Goal: Task Accomplishment & Management: Manage account settings

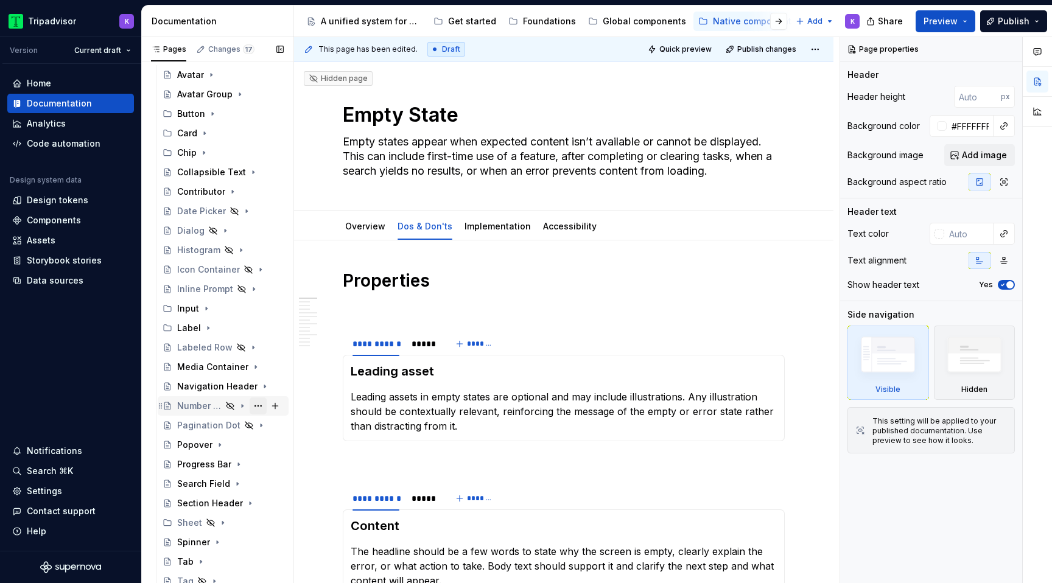
scroll to position [105, 0]
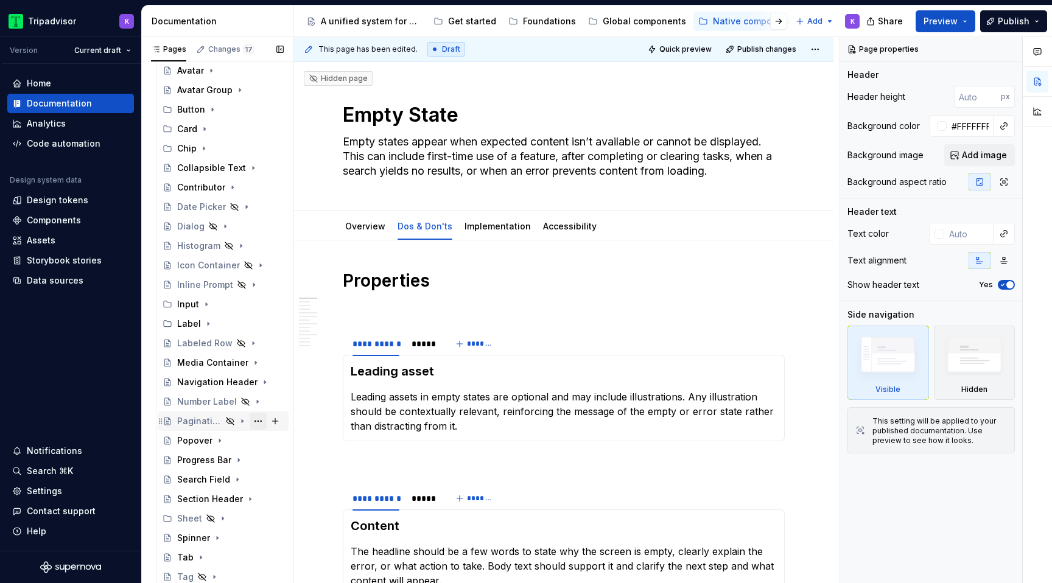
click at [262, 422] on button "Page tree" at bounding box center [258, 421] width 17 height 17
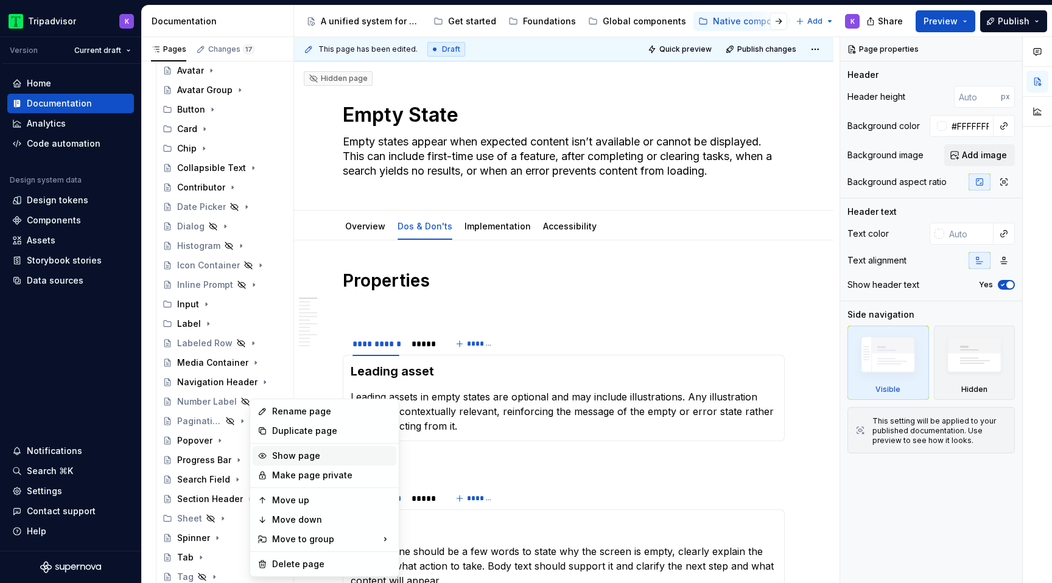
click at [294, 453] on div "Show page" at bounding box center [331, 456] width 119 height 12
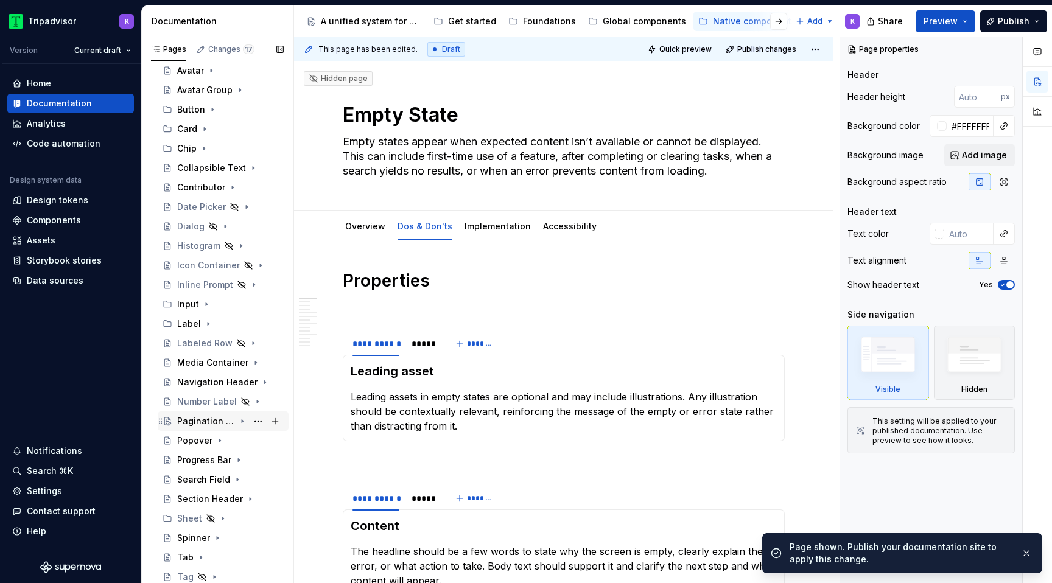
click at [245, 422] on icon "Page tree" at bounding box center [243, 422] width 10 height 10
click at [259, 459] on button "Page tree" at bounding box center [258, 460] width 17 height 17
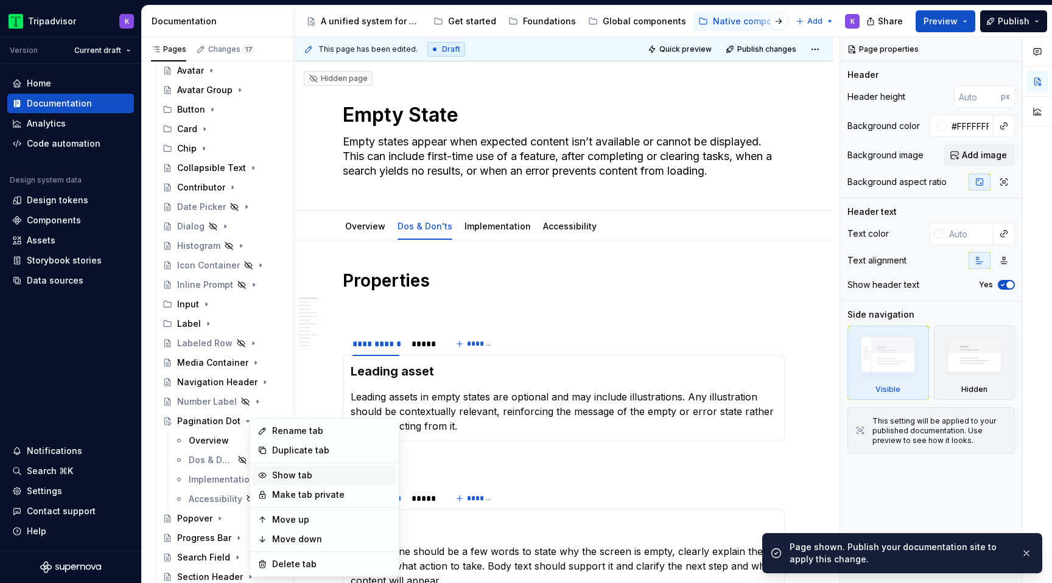
click at [297, 476] on div "Show tab" at bounding box center [331, 476] width 119 height 12
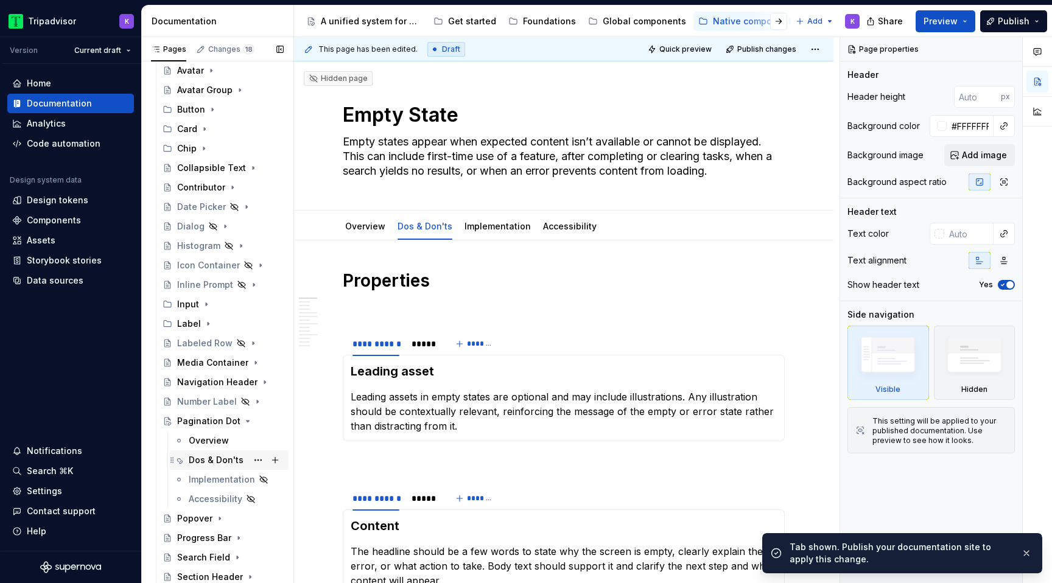
click at [214, 460] on div "Dos & Don'ts" at bounding box center [216, 460] width 55 height 12
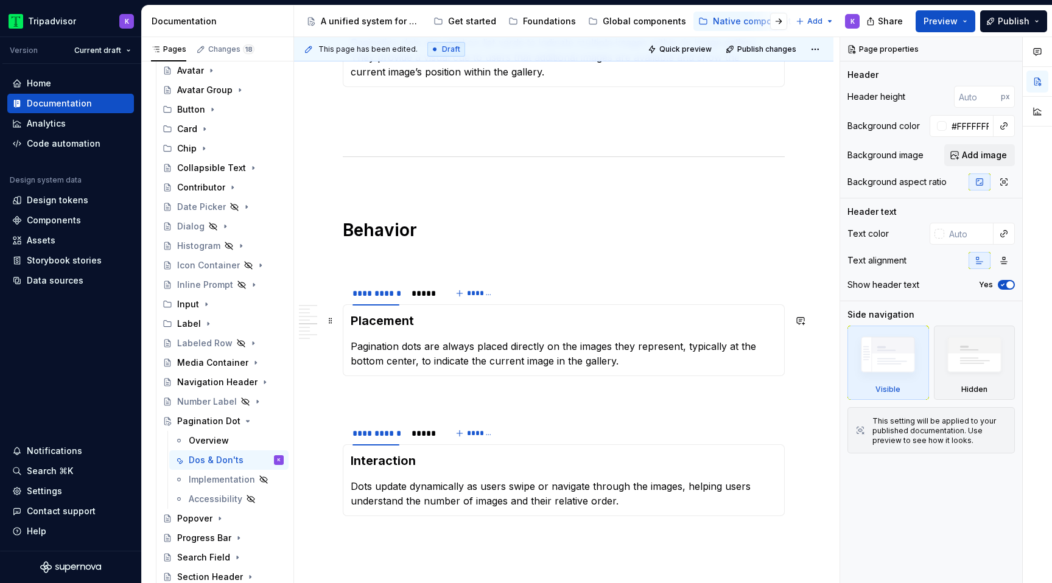
scroll to position [821, 0]
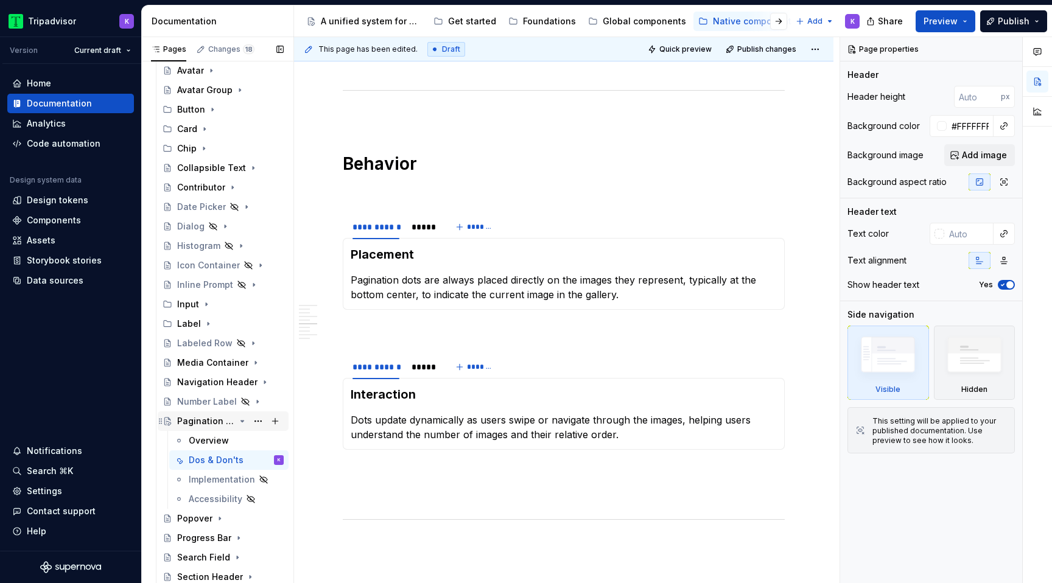
click at [241, 423] on icon "Page tree" at bounding box center [243, 422] width 10 height 10
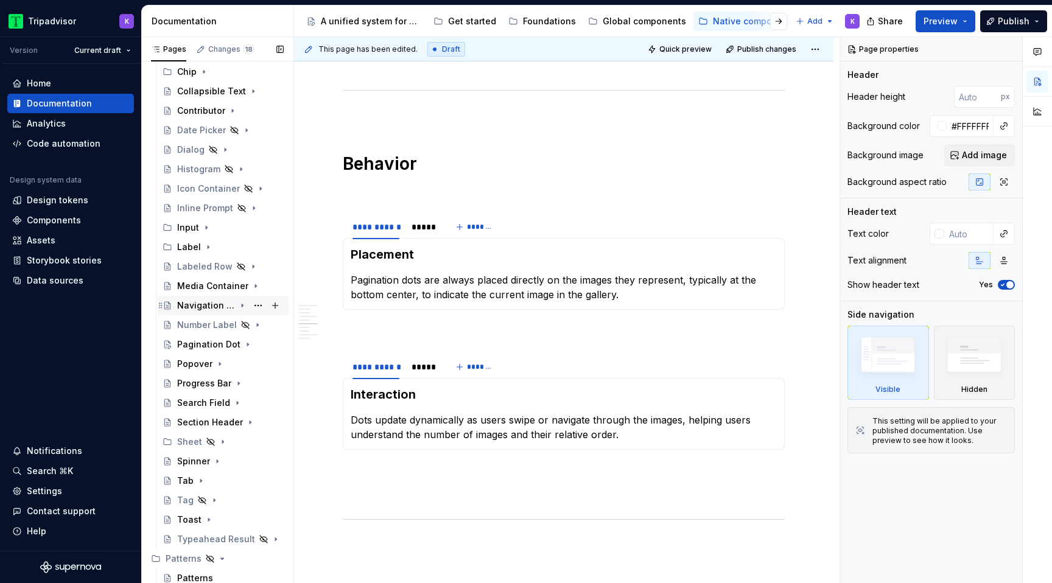
scroll to position [169, 0]
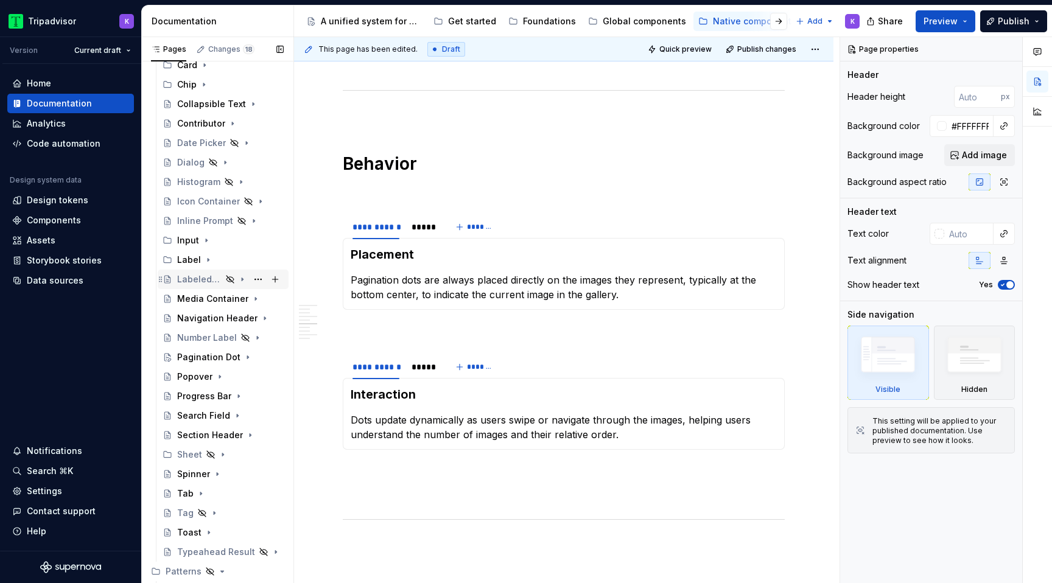
click at [245, 278] on icon "Page tree" at bounding box center [243, 280] width 10 height 10
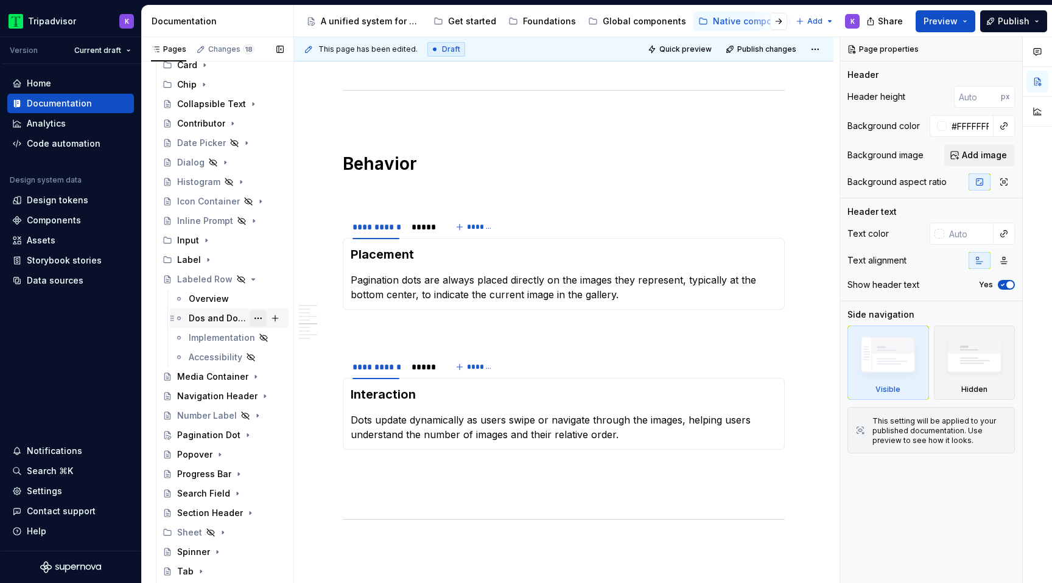
click at [263, 320] on button "Page tree" at bounding box center [258, 318] width 17 height 17
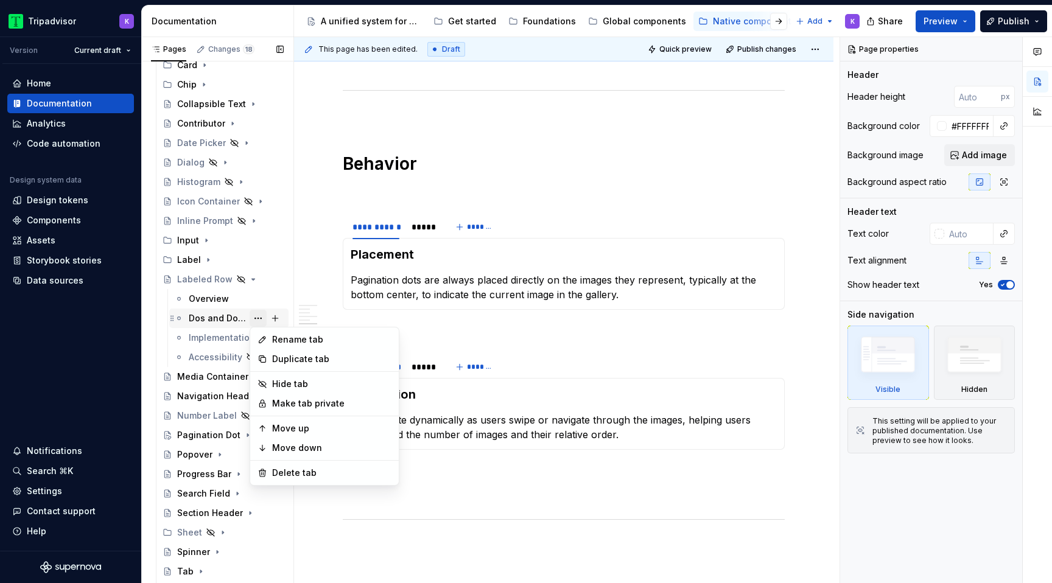
type textarea "*"
click at [296, 340] on div "Rename tab" at bounding box center [331, 340] width 119 height 12
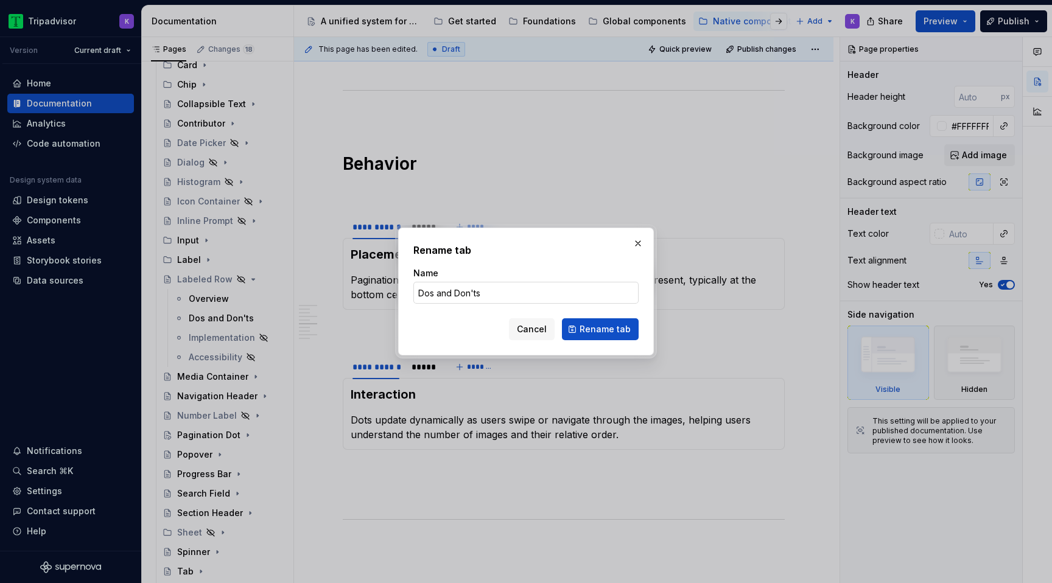
click at [451, 291] on input "Dos and Don'ts" at bounding box center [526, 293] width 225 height 22
type input "Dos & Don'ts"
click at [599, 330] on span "Rename tab" at bounding box center [605, 329] width 51 height 12
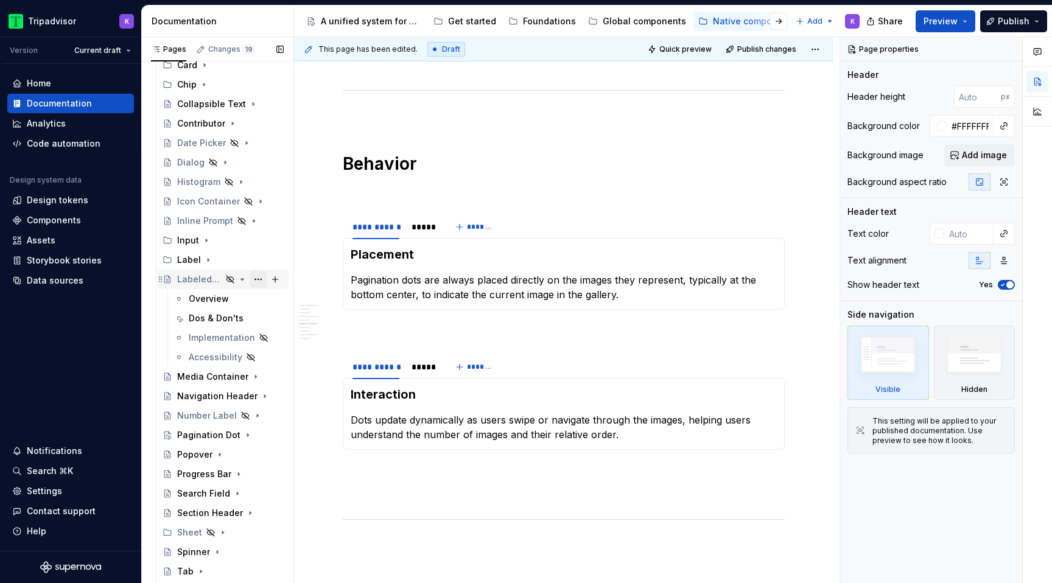
click at [258, 277] on button "Page tree" at bounding box center [258, 279] width 17 height 17
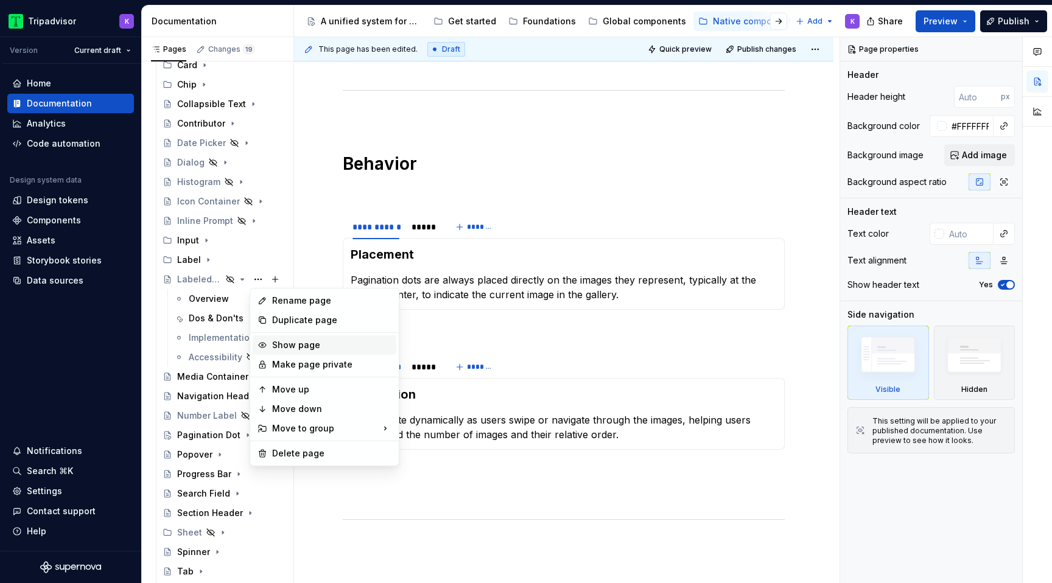
click at [300, 345] on div "Show page" at bounding box center [331, 345] width 119 height 12
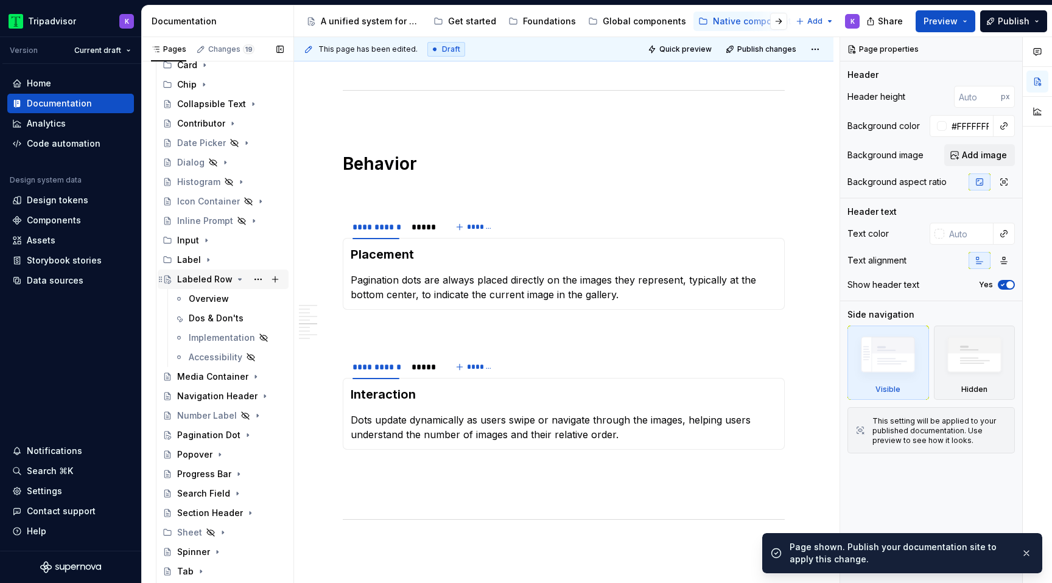
click at [235, 280] on icon "Page tree" at bounding box center [240, 280] width 10 height 10
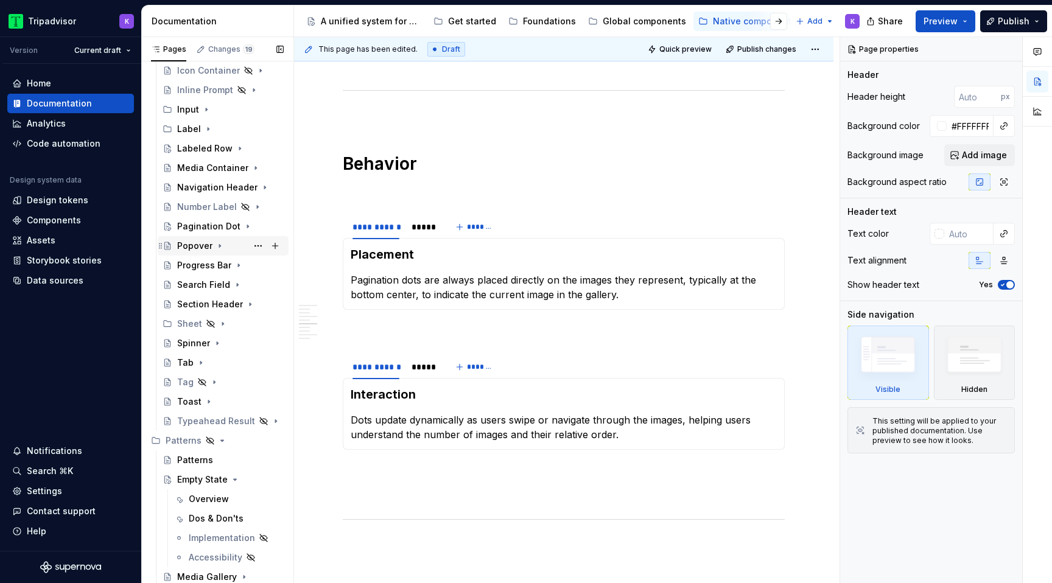
scroll to position [301, 0]
click at [254, 421] on button "Page tree" at bounding box center [258, 420] width 17 height 17
click at [231, 418] on div "Pages Changes 19 Add Accessibility guide for tree Page tree. Navigate the tree …" at bounding box center [217, 313] width 152 height 552
click at [239, 422] on icon "Page tree" at bounding box center [243, 421] width 10 height 10
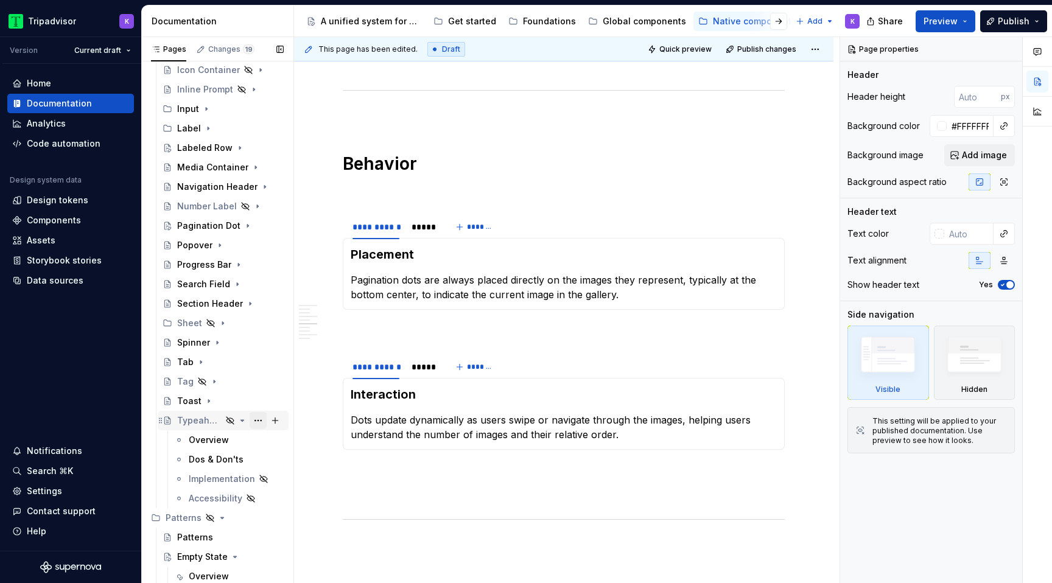
click at [259, 422] on button "Page tree" at bounding box center [258, 420] width 17 height 17
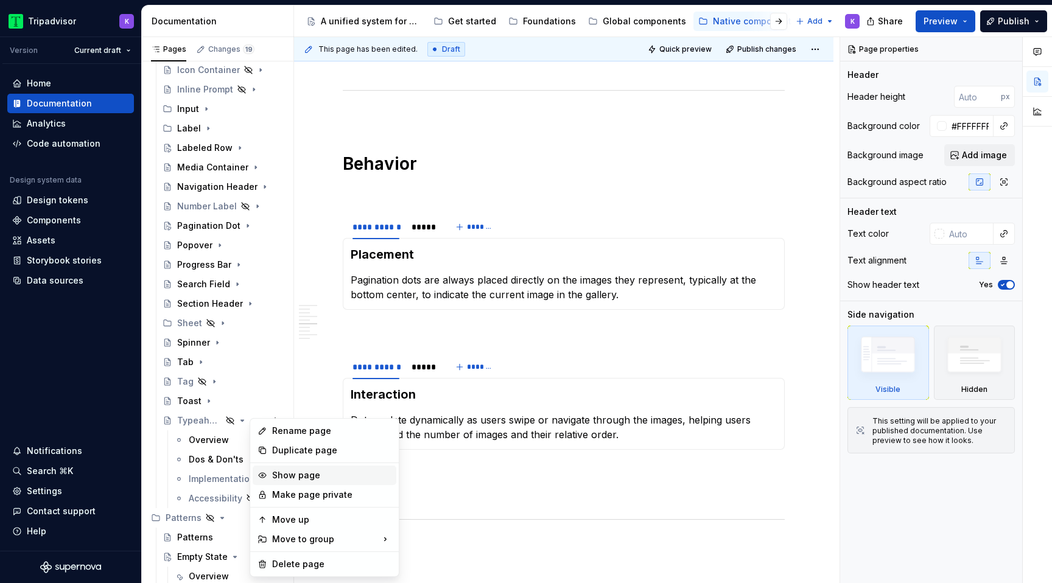
click at [292, 471] on div "Show page" at bounding box center [331, 476] width 119 height 12
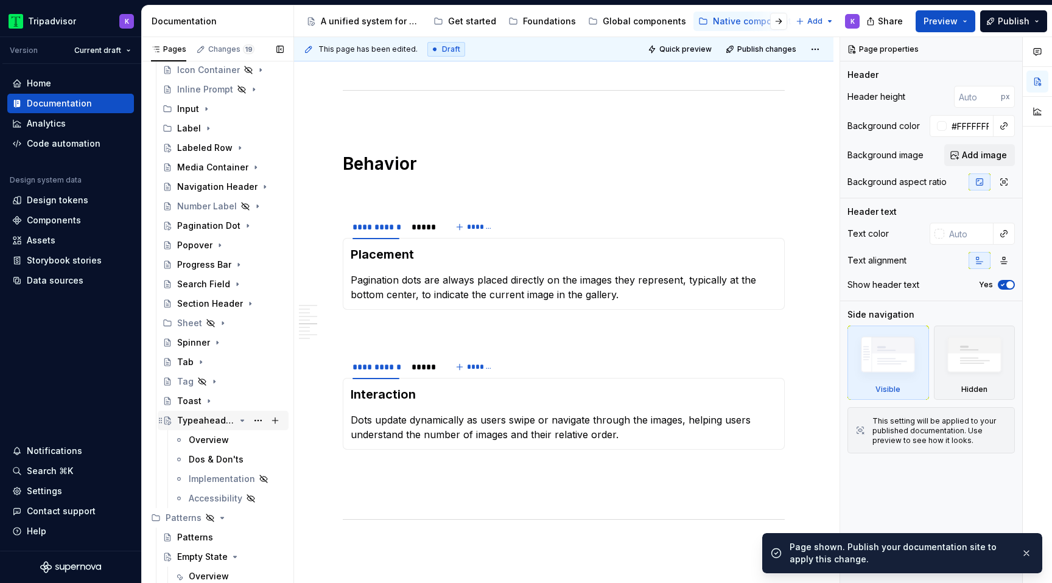
click at [243, 420] on icon "Page tree" at bounding box center [243, 421] width 10 height 10
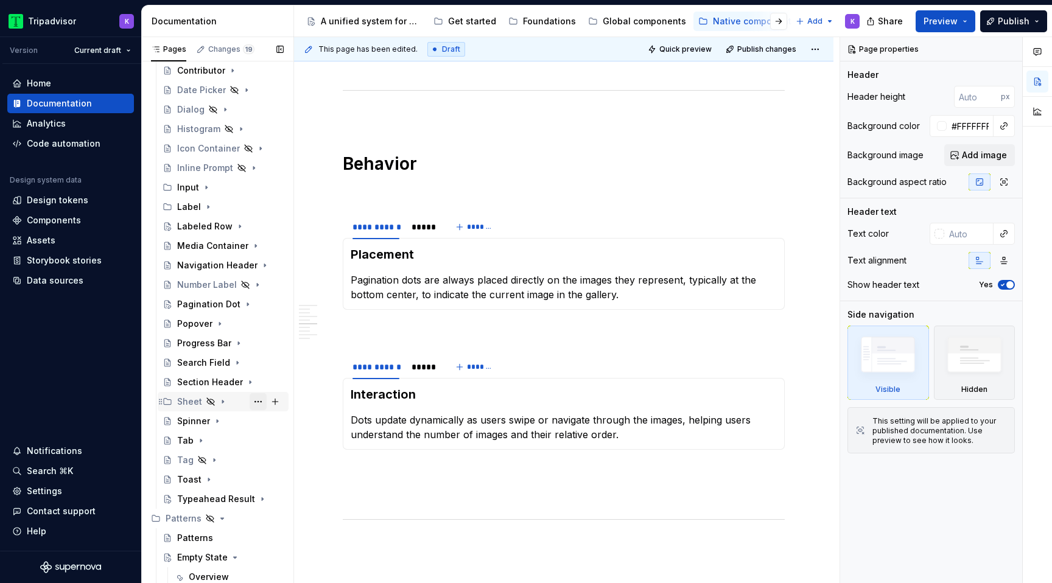
scroll to position [175, 0]
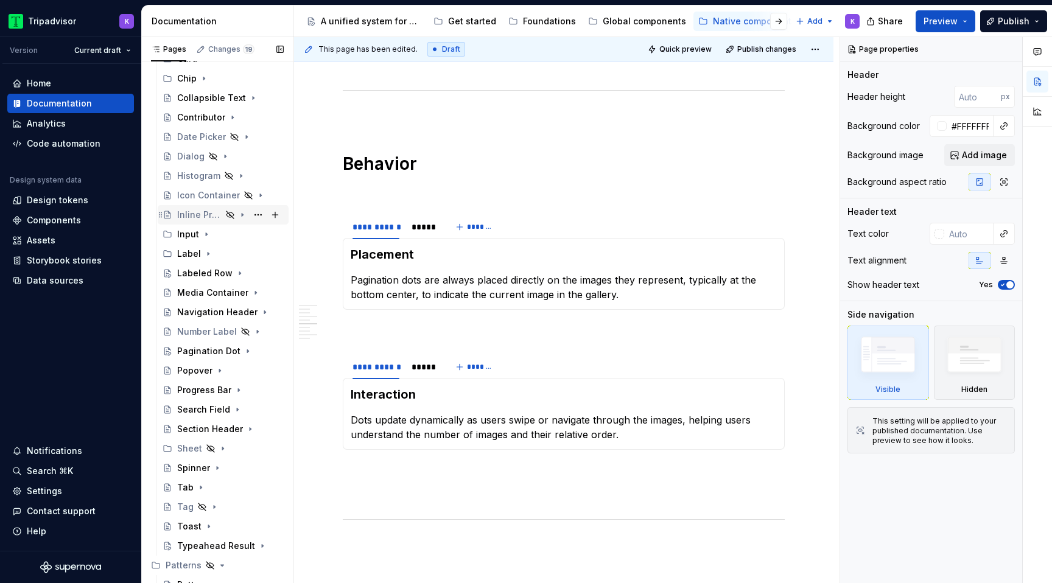
click at [242, 214] on icon "Page tree" at bounding box center [242, 215] width 1 height 3
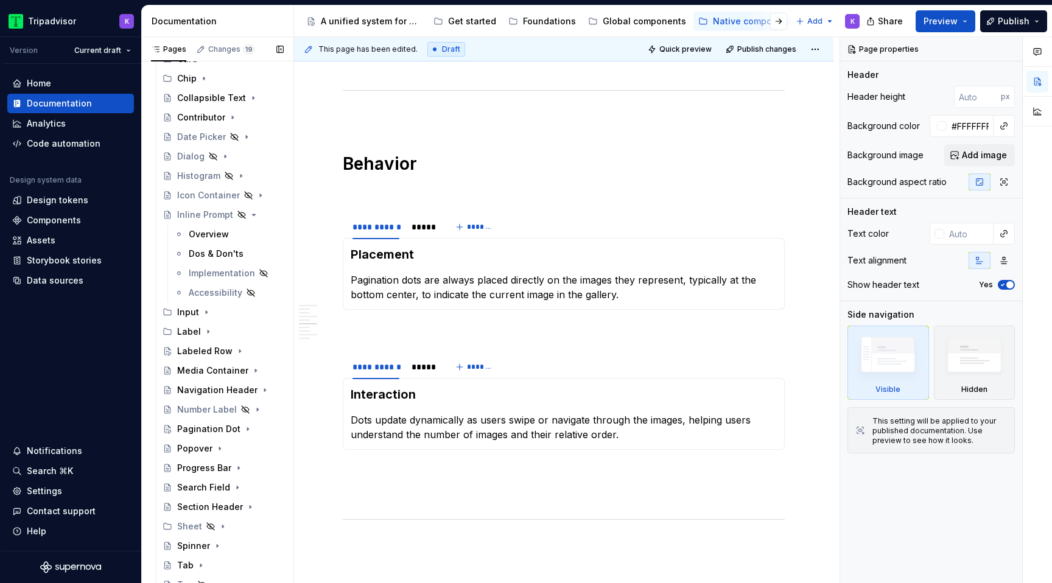
click at [0, 0] on button "Page tree" at bounding box center [0, 0] width 0 height 0
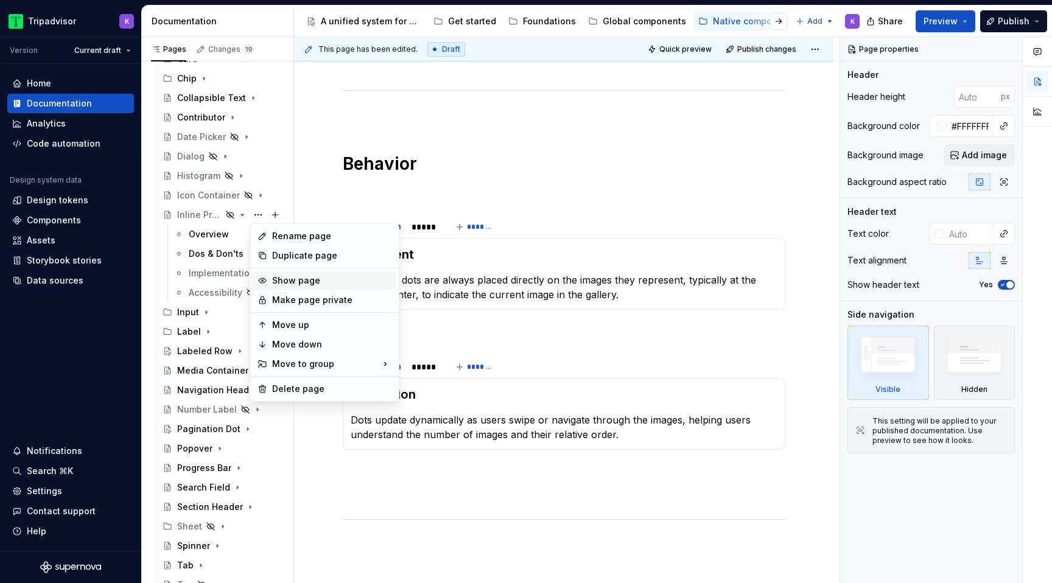
click at [279, 278] on div "Show page" at bounding box center [331, 281] width 119 height 12
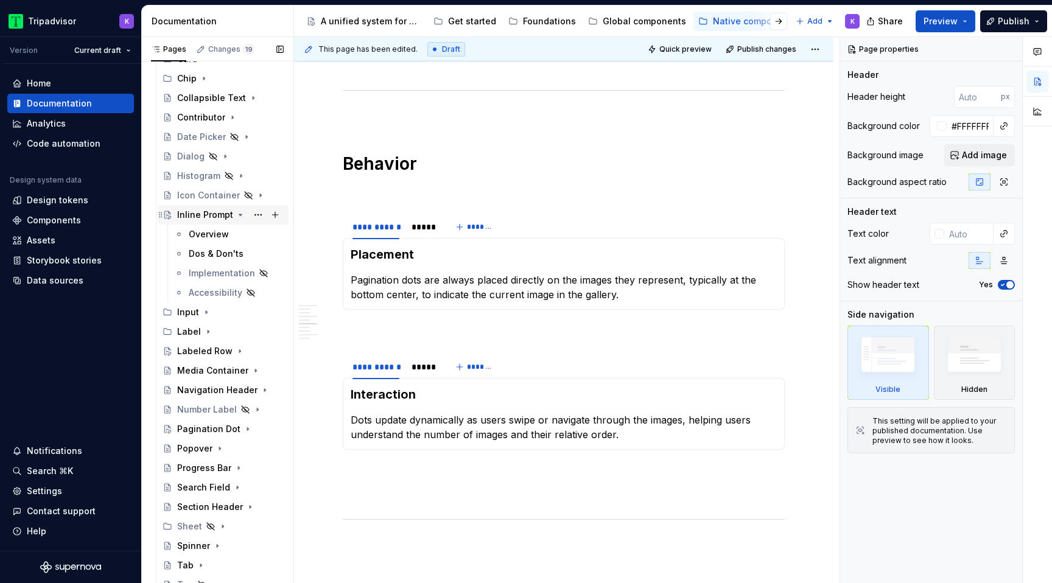
click at [236, 216] on icon "Page tree" at bounding box center [241, 215] width 10 height 10
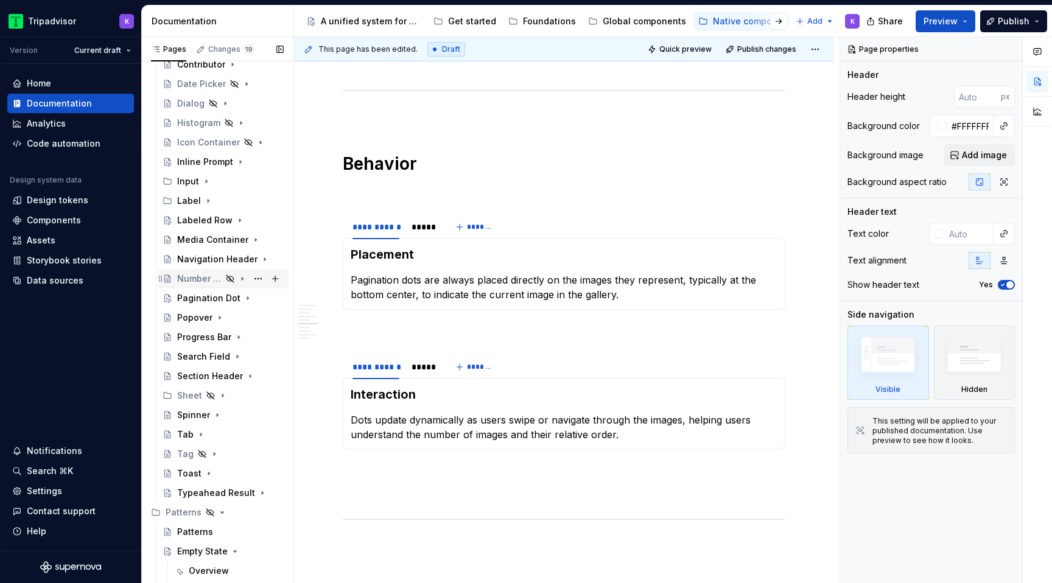
scroll to position [238, 0]
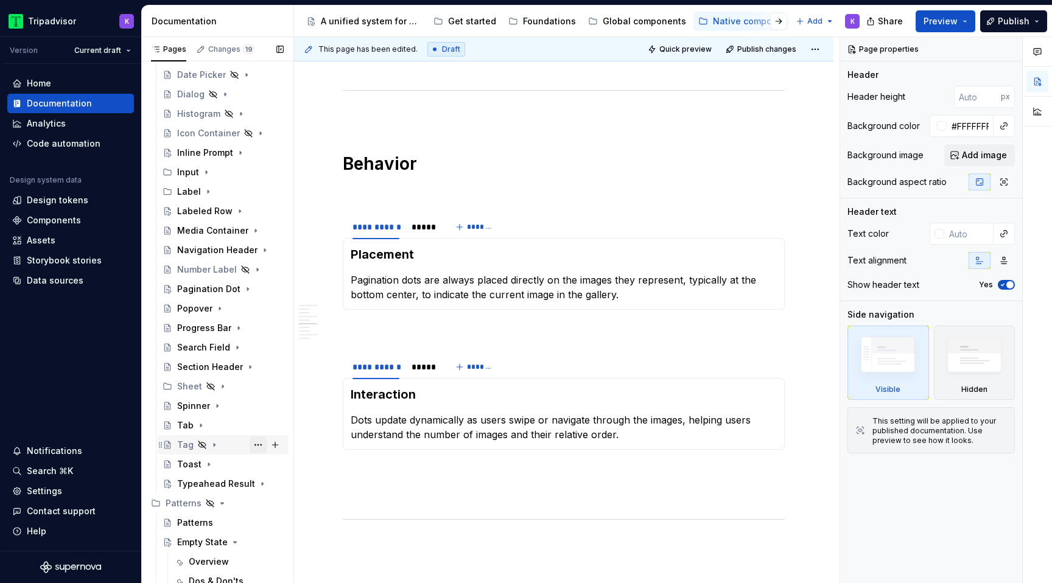
click at [255, 446] on button "Page tree" at bounding box center [258, 445] width 17 height 17
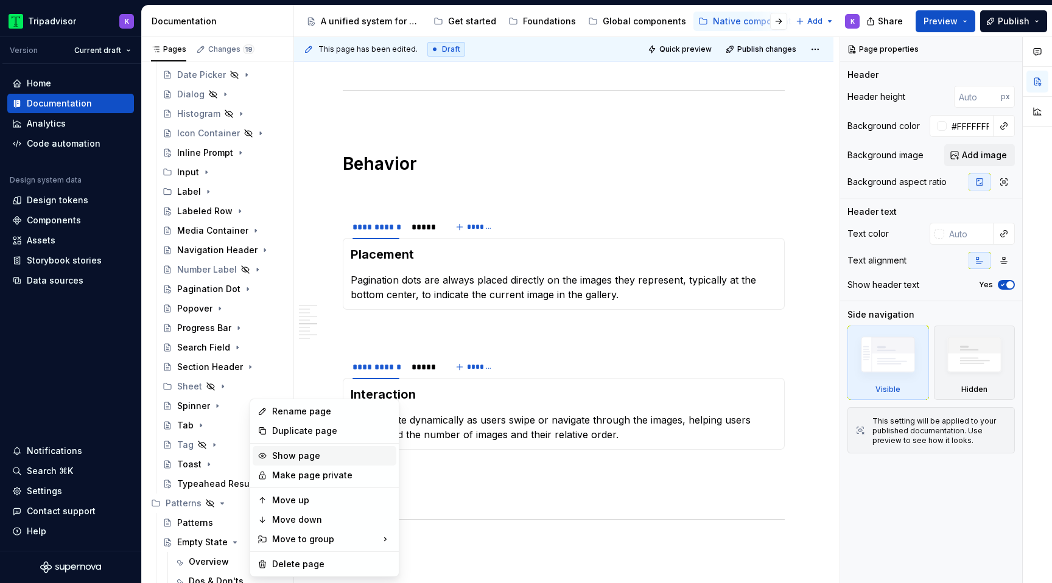
click at [266, 456] on icon at bounding box center [262, 456] width 7 height 5
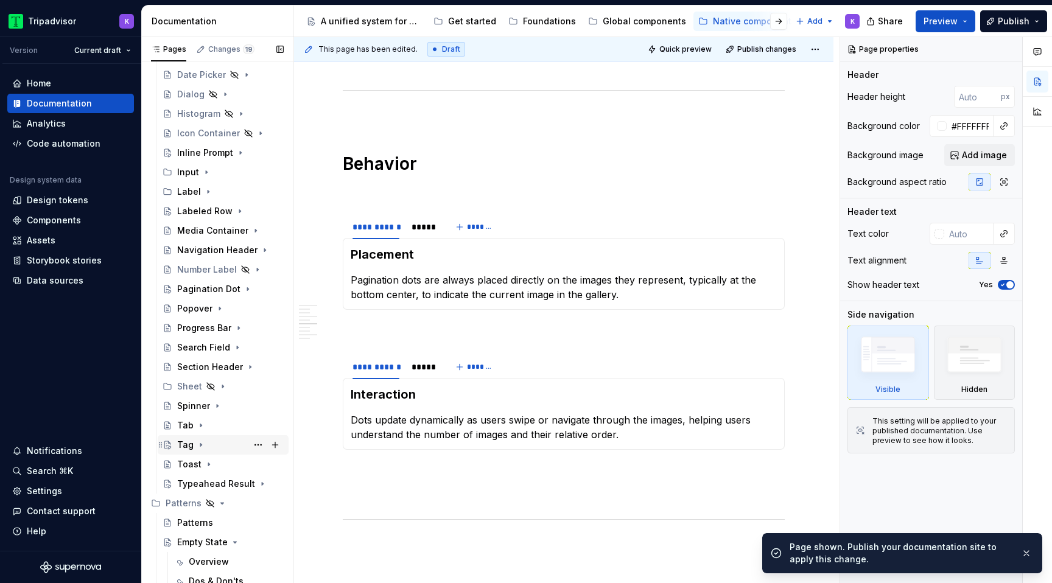
click at [198, 447] on icon "Page tree" at bounding box center [201, 445] width 10 height 10
click at [255, 484] on button "Page tree" at bounding box center [258, 484] width 17 height 17
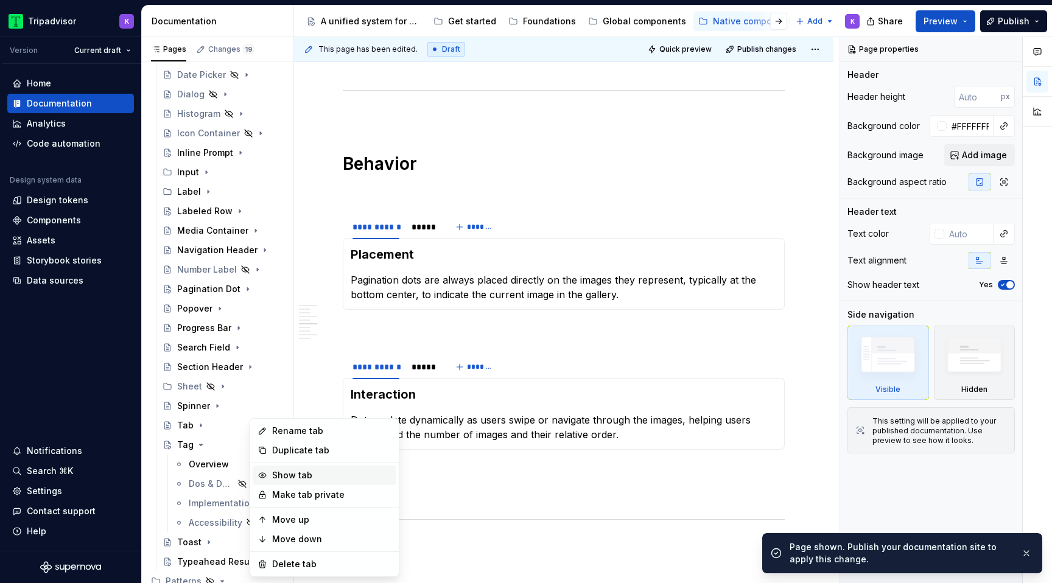
click at [290, 477] on div "Show tab" at bounding box center [331, 476] width 119 height 12
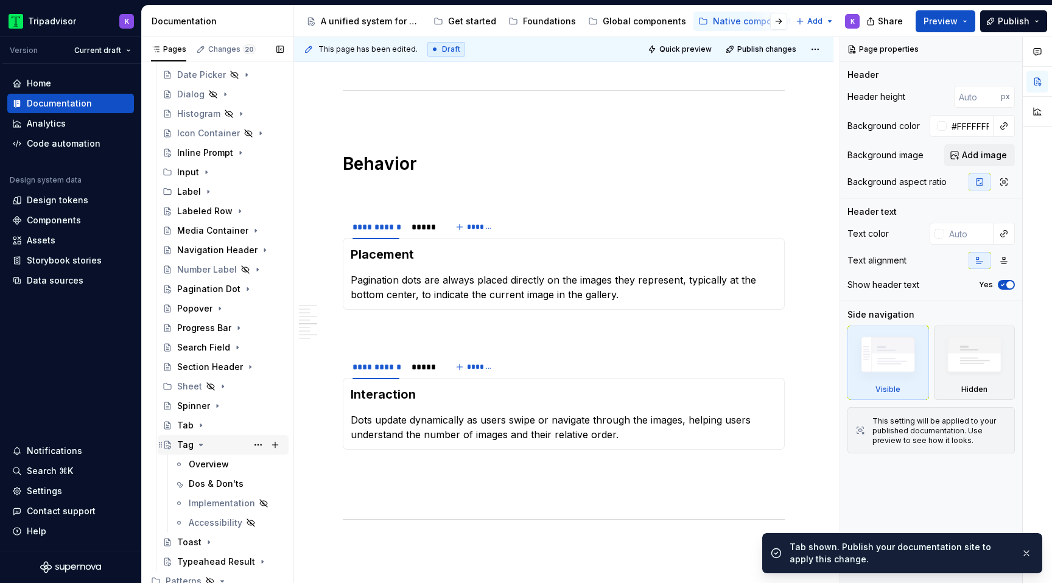
click at [202, 449] on icon "Page tree" at bounding box center [201, 445] width 10 height 10
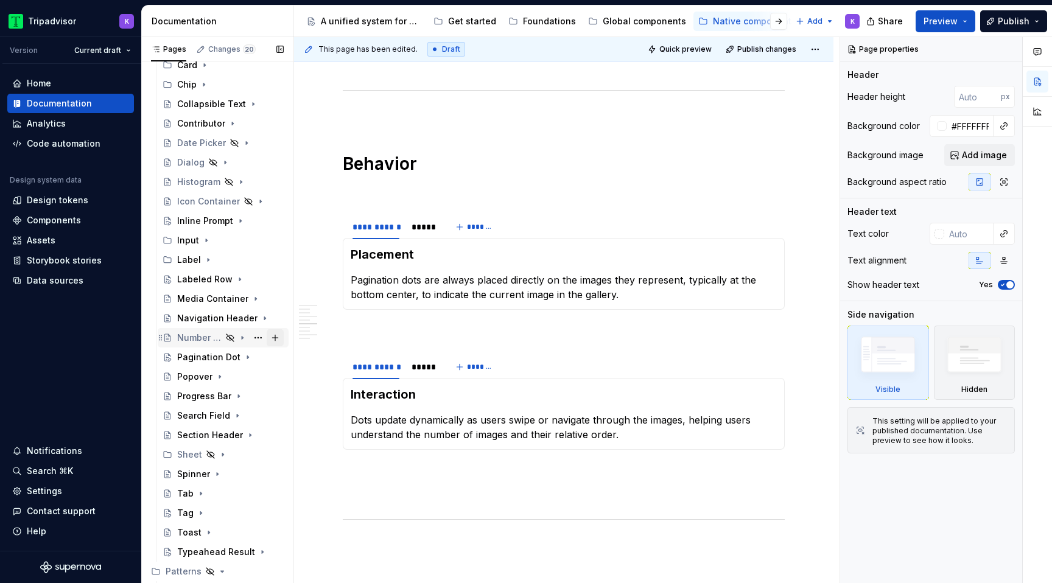
scroll to position [126, 0]
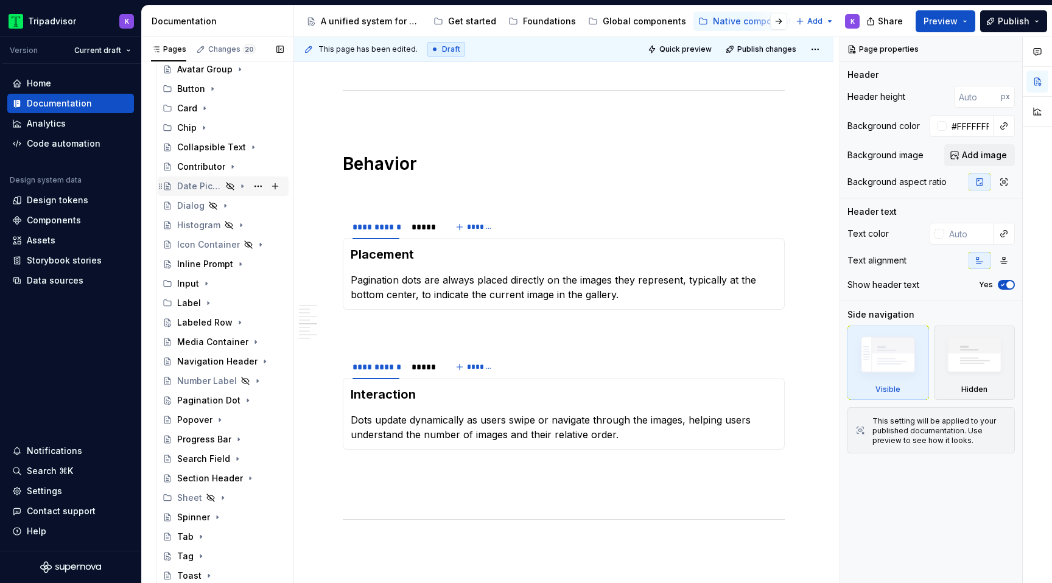
click at [244, 185] on icon "Page tree" at bounding box center [243, 186] width 10 height 10
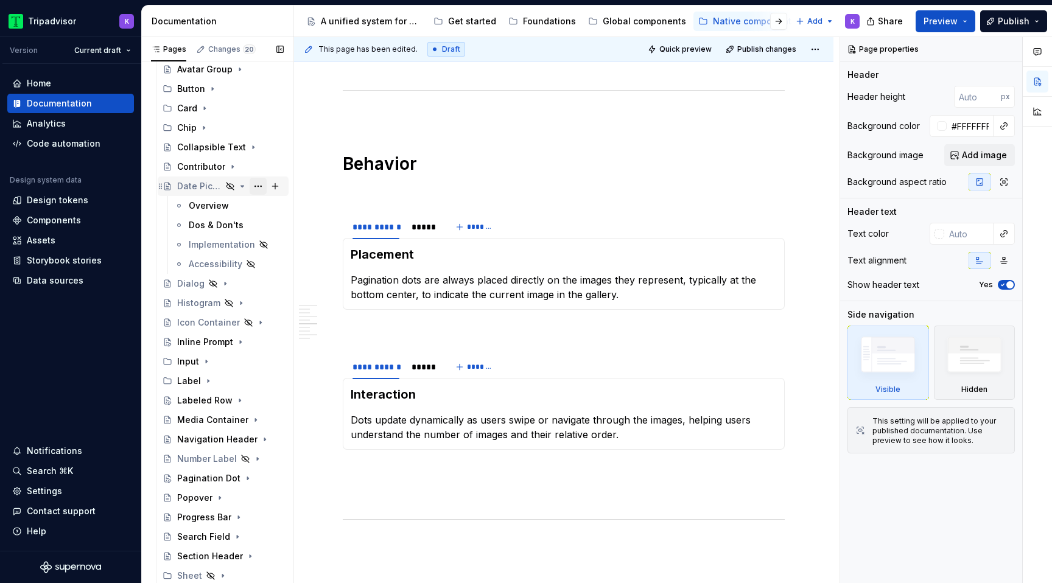
click at [258, 186] on button "Page tree" at bounding box center [258, 186] width 17 height 17
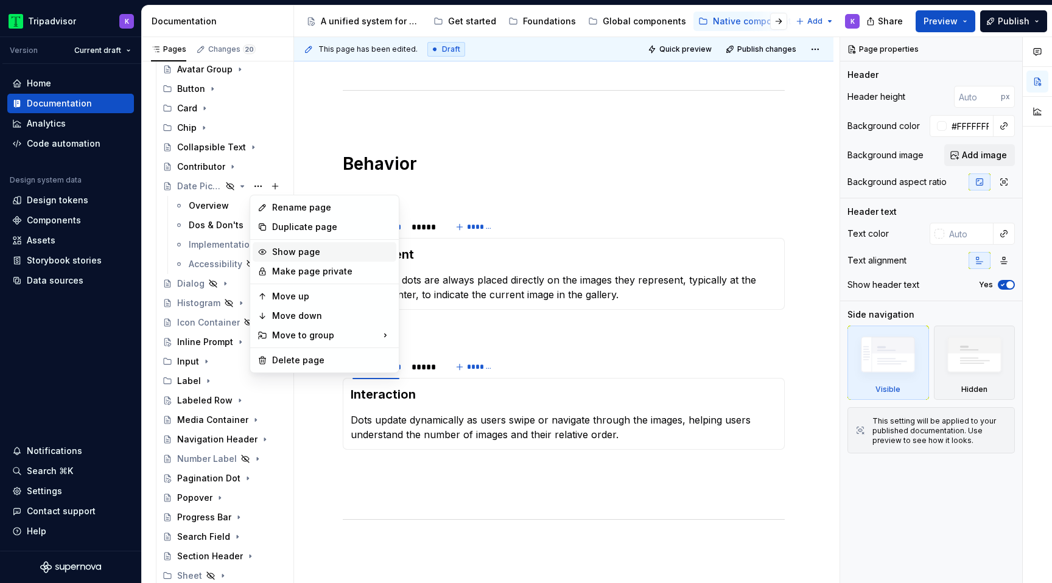
click at [286, 252] on div "Show page" at bounding box center [331, 252] width 119 height 12
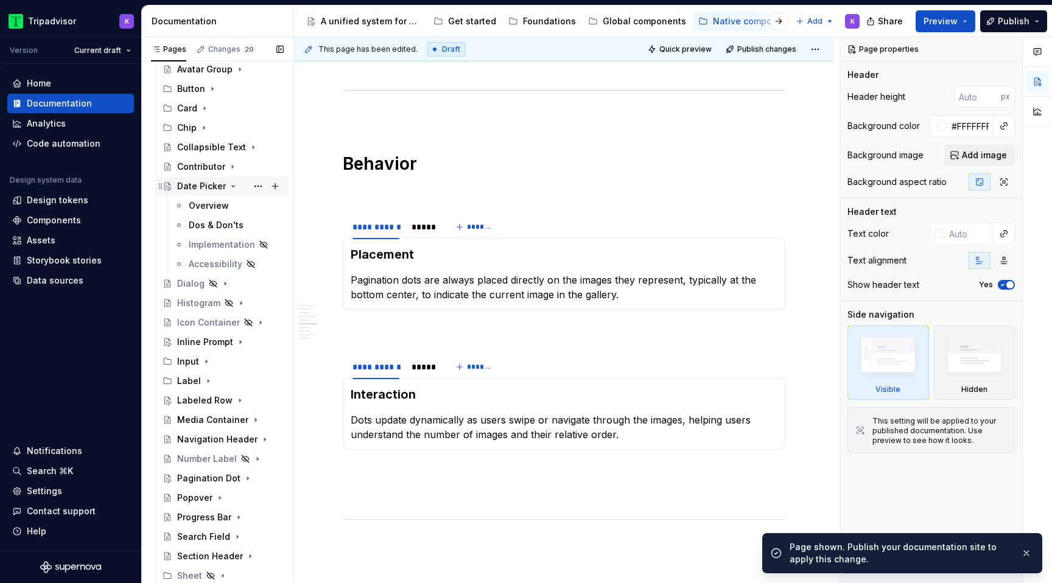
click at [234, 185] on icon "Page tree" at bounding box center [233, 186] width 10 height 10
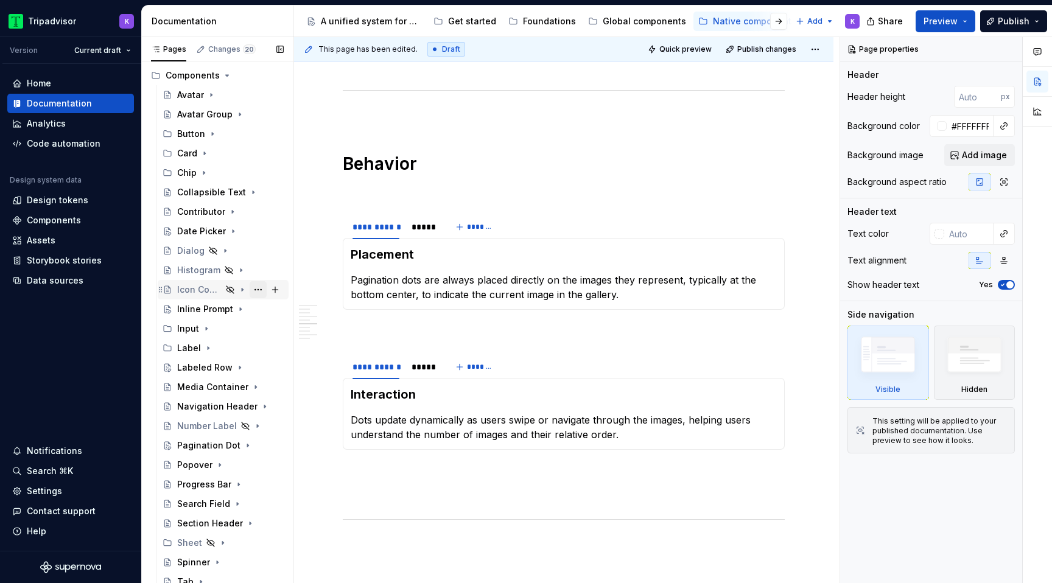
scroll to position [80, 0]
click at [206, 331] on icon "Page tree" at bounding box center [207, 330] width 10 height 10
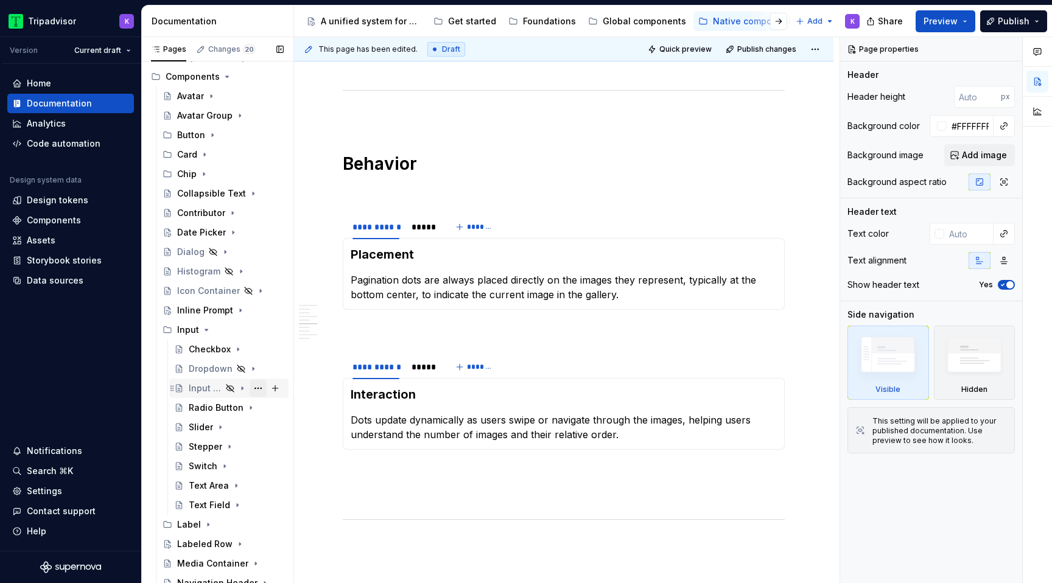
click at [257, 389] on button "Page tree" at bounding box center [258, 388] width 17 height 17
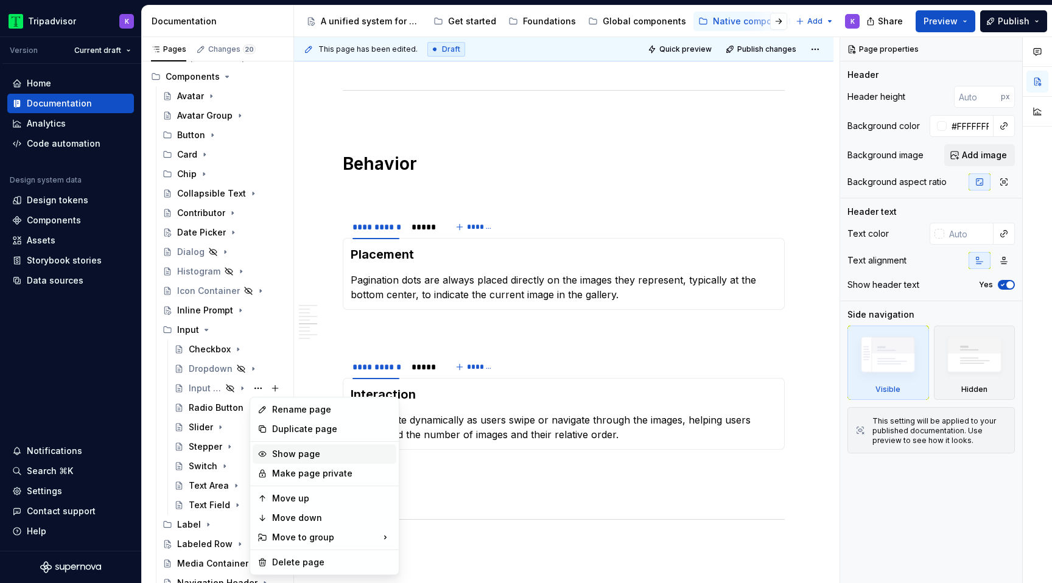
click at [291, 450] on div "Show page" at bounding box center [331, 454] width 119 height 12
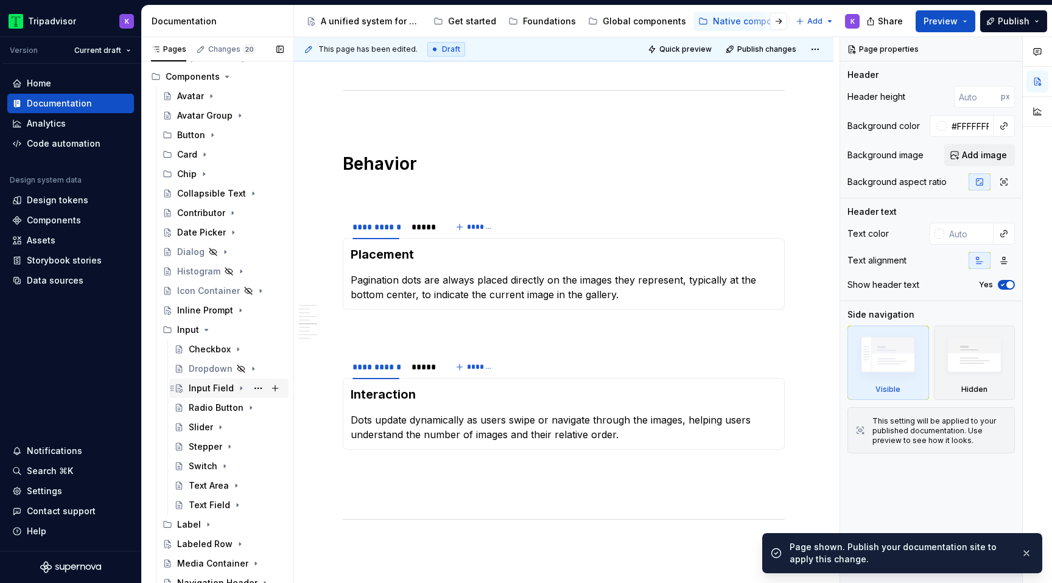
click at [236, 389] on icon "Page tree" at bounding box center [241, 389] width 10 height 10
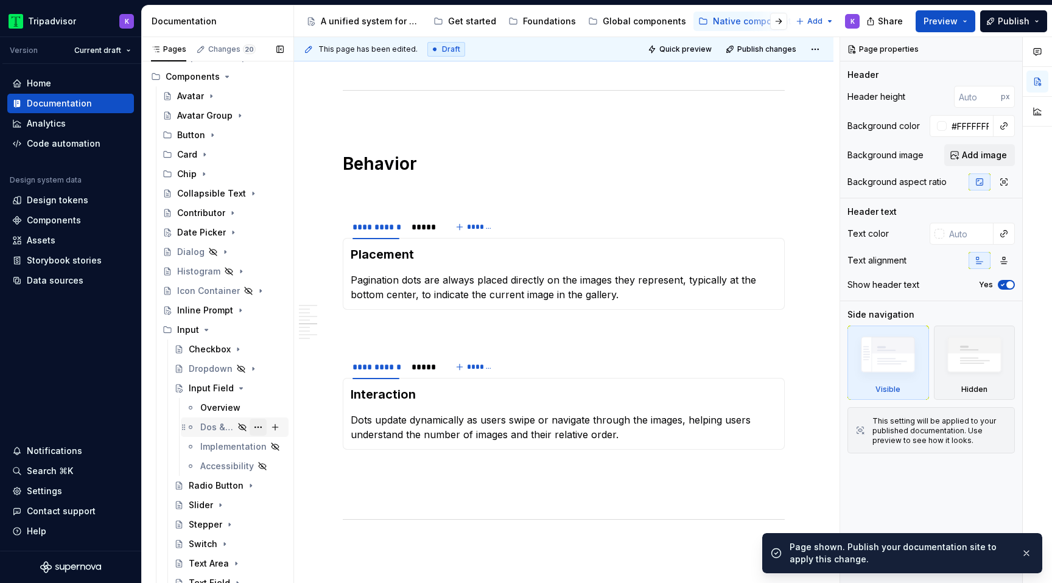
click at [262, 427] on button "Page tree" at bounding box center [258, 427] width 17 height 17
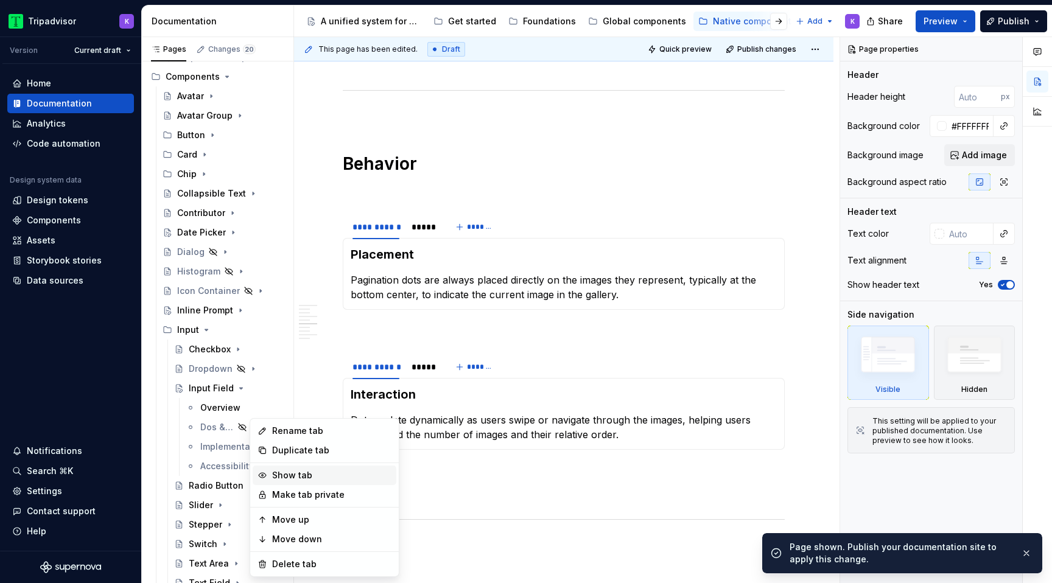
click at [284, 477] on div "Show tab" at bounding box center [331, 476] width 119 height 12
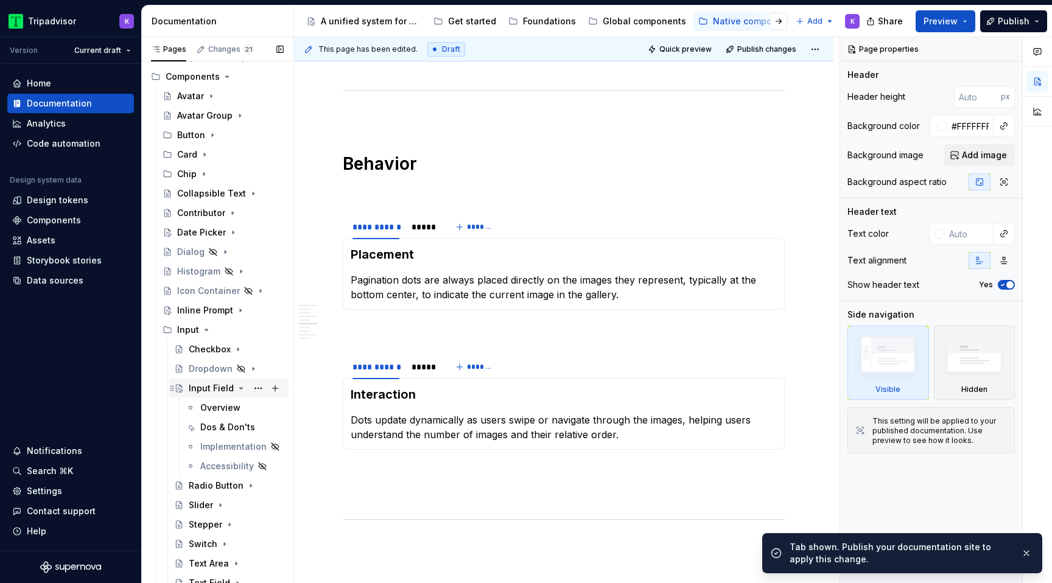
click at [236, 389] on icon "Page tree" at bounding box center [241, 389] width 10 height 10
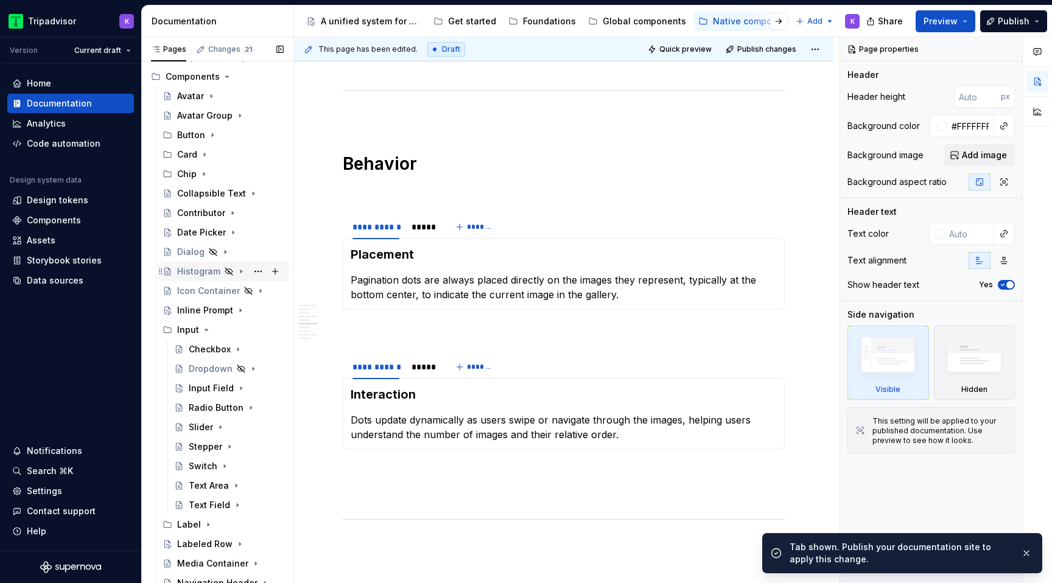
click at [241, 270] on icon "Page tree" at bounding box center [241, 271] width 1 height 3
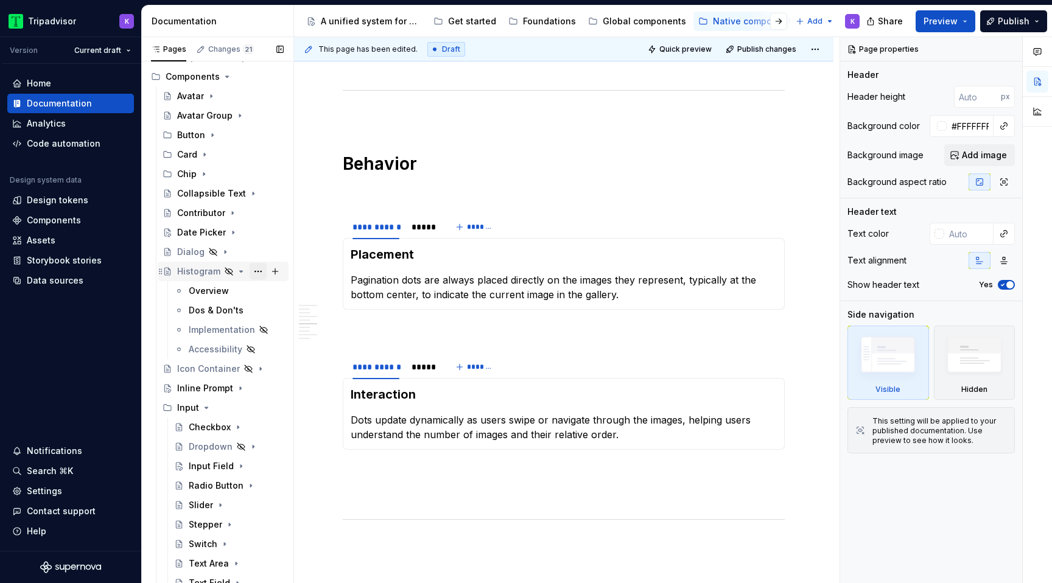
click at [257, 272] on button "Page tree" at bounding box center [258, 271] width 17 height 17
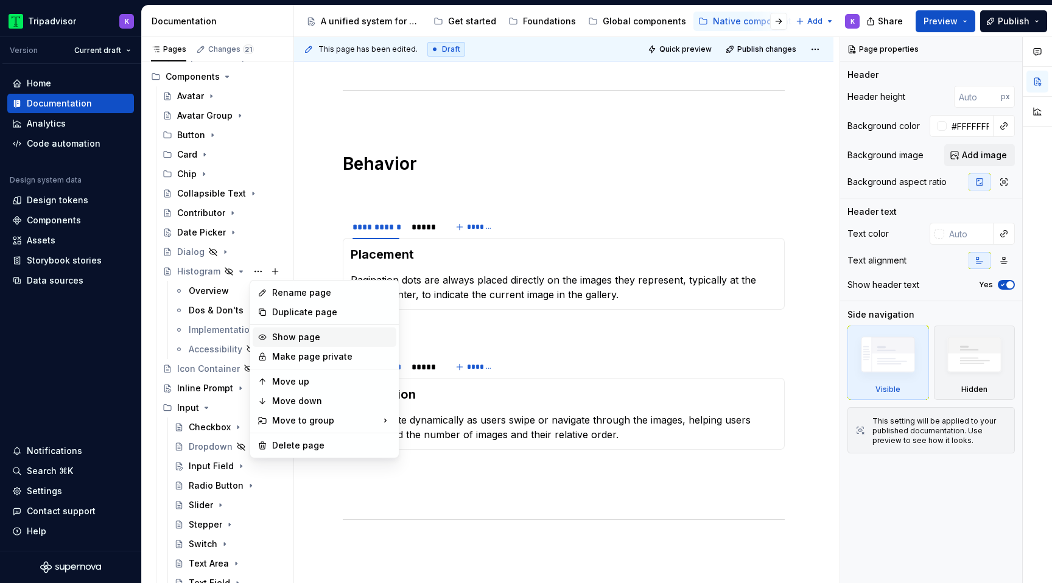
click at [281, 339] on div "Show page" at bounding box center [331, 337] width 119 height 12
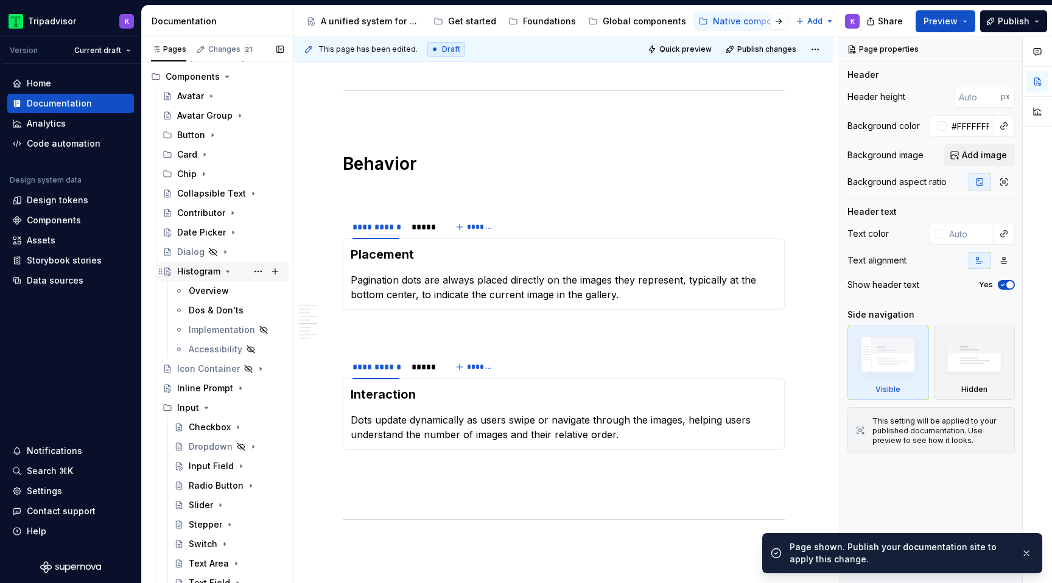
click at [229, 272] on icon "Page tree" at bounding box center [228, 272] width 10 height 10
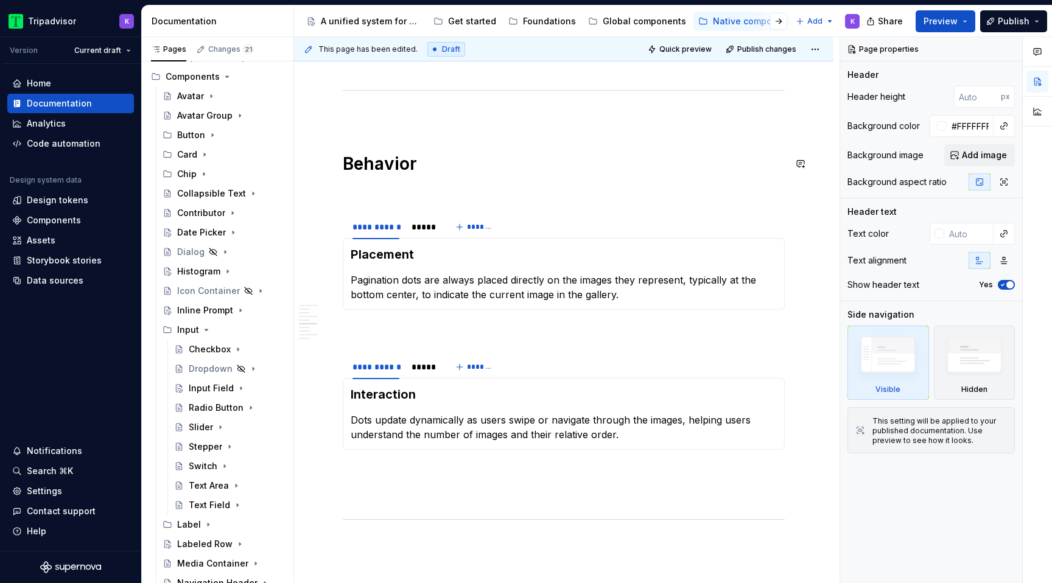
type textarea "*"
